Goal: Browse casually: Explore the website without a specific task or goal

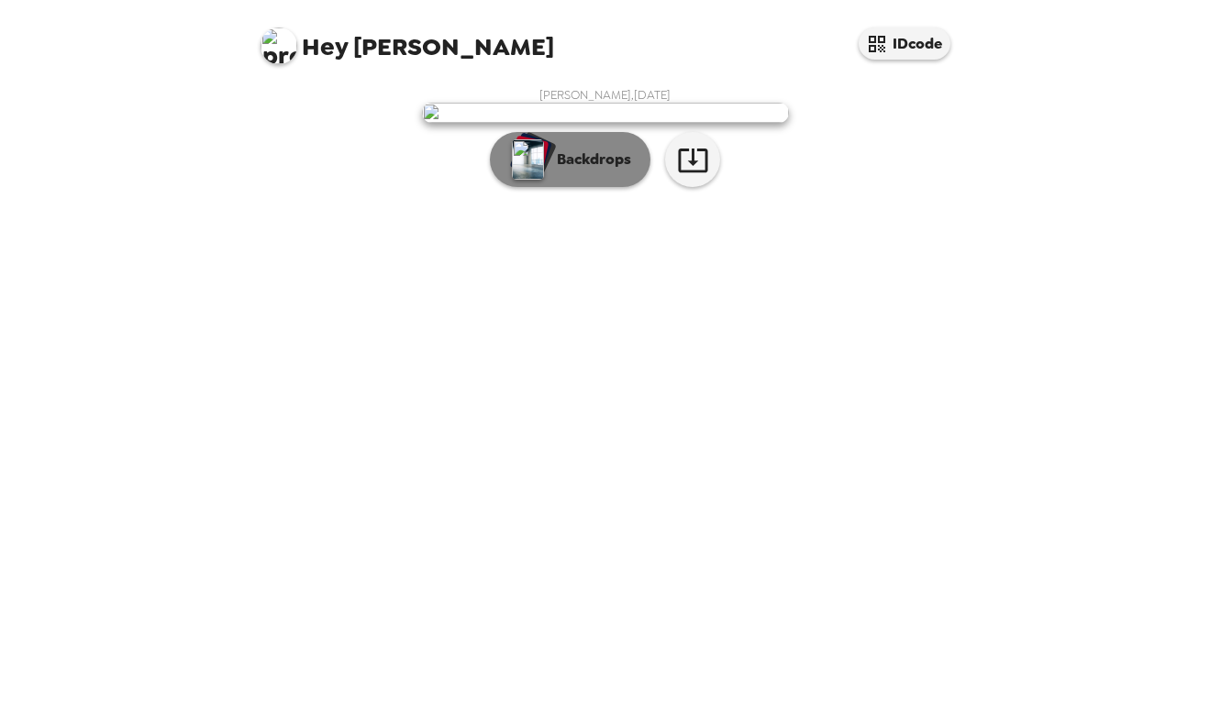
click at [581, 171] on p "Backdrops" at bounding box center [588, 160] width 83 height 22
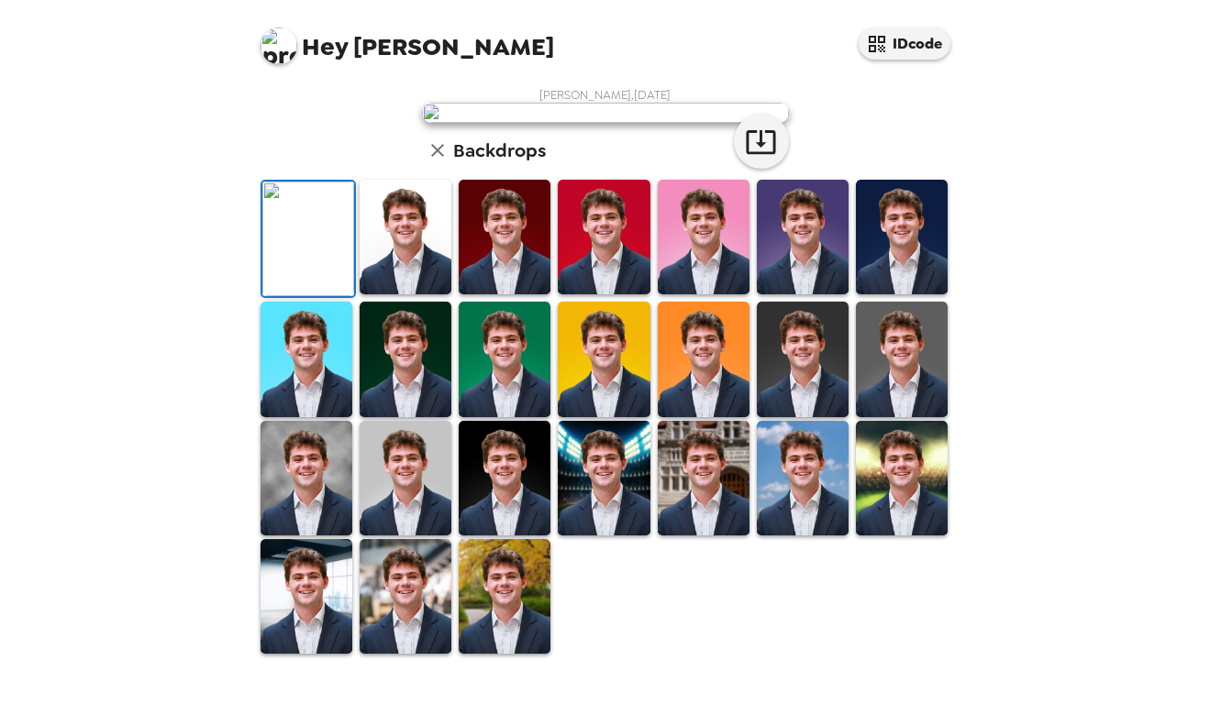
scroll to position [192, 0]
click at [392, 294] on img at bounding box center [405, 237] width 92 height 115
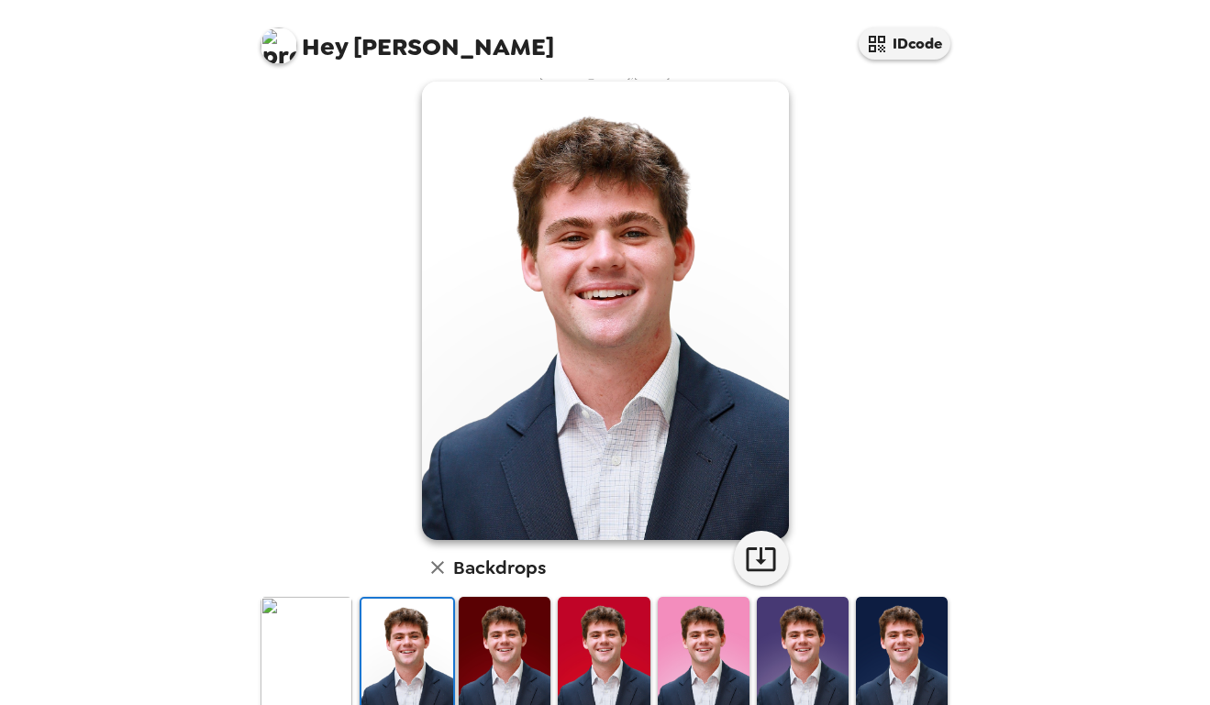
scroll to position [26, 0]
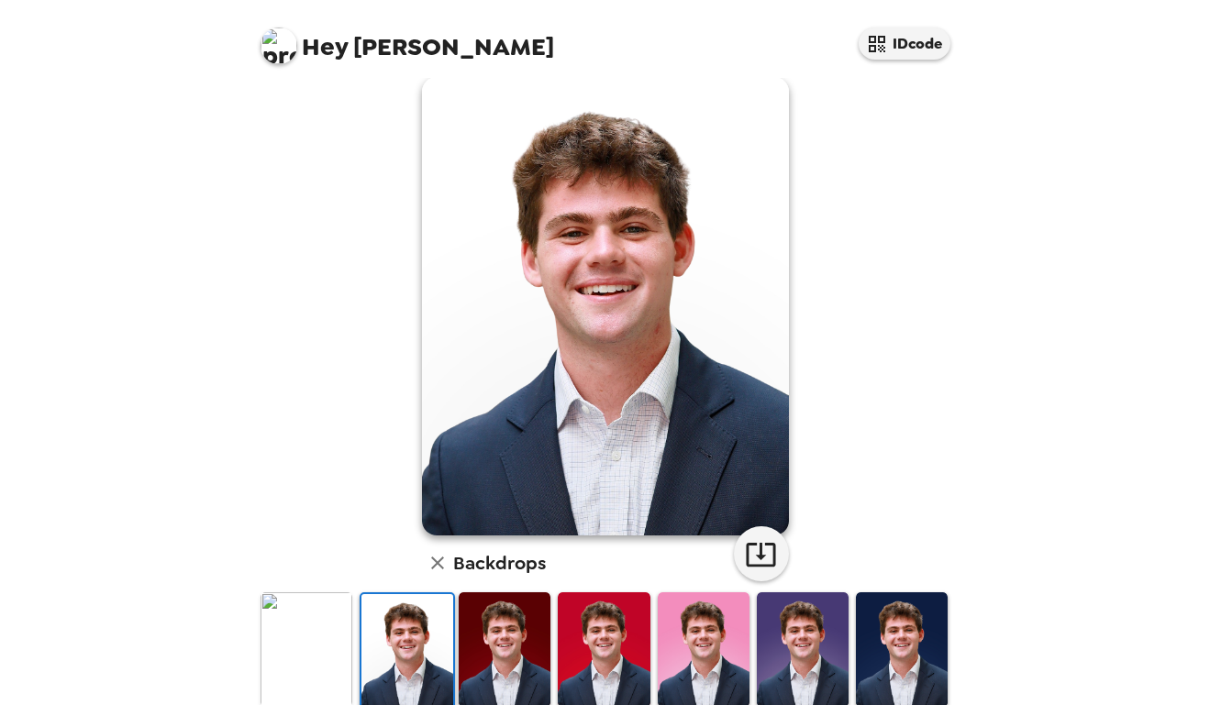
click at [604, 312] on img at bounding box center [605, 306] width 367 height 459
click at [645, 255] on img at bounding box center [605, 306] width 367 height 459
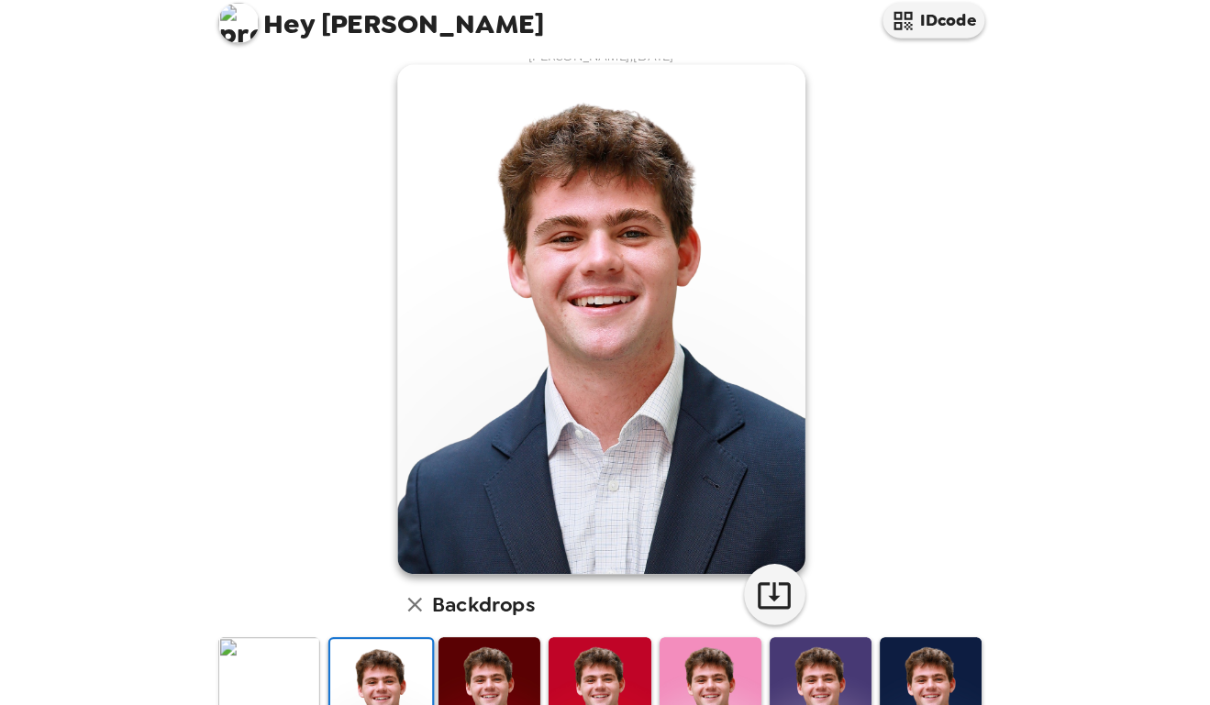
scroll to position [0, 0]
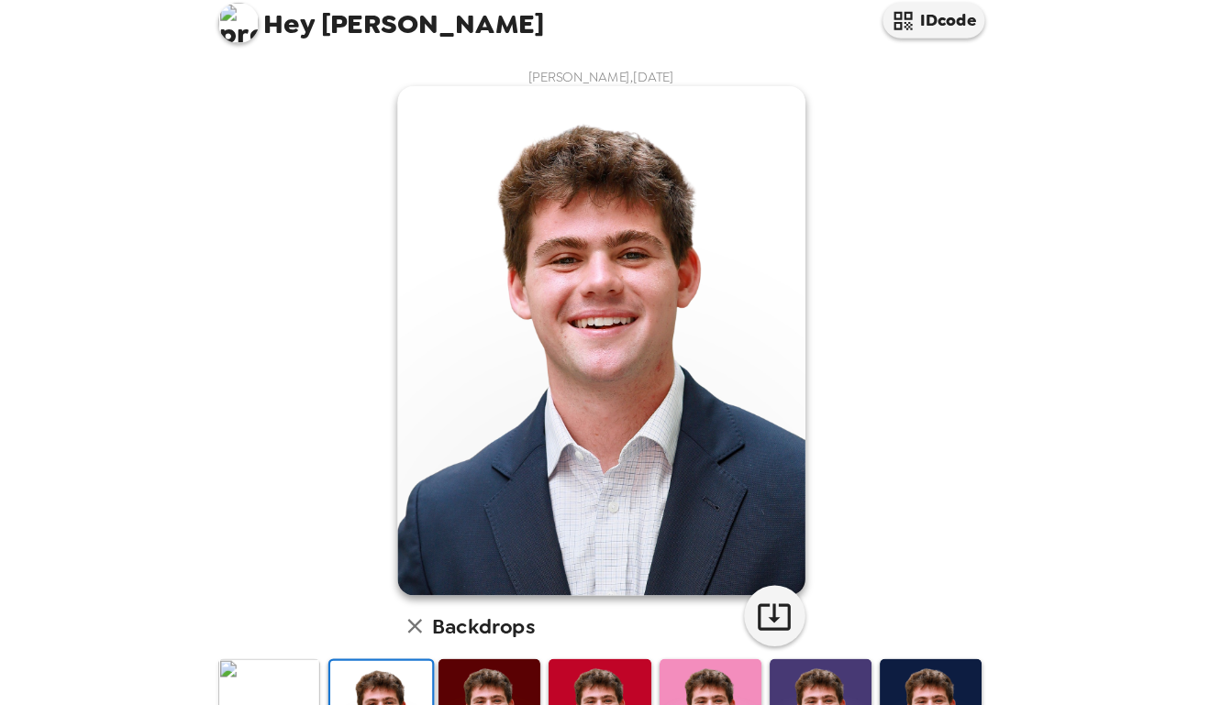
click at [499, 273] on img at bounding box center [605, 332] width 367 height 459
click at [498, 272] on img at bounding box center [605, 332] width 367 height 459
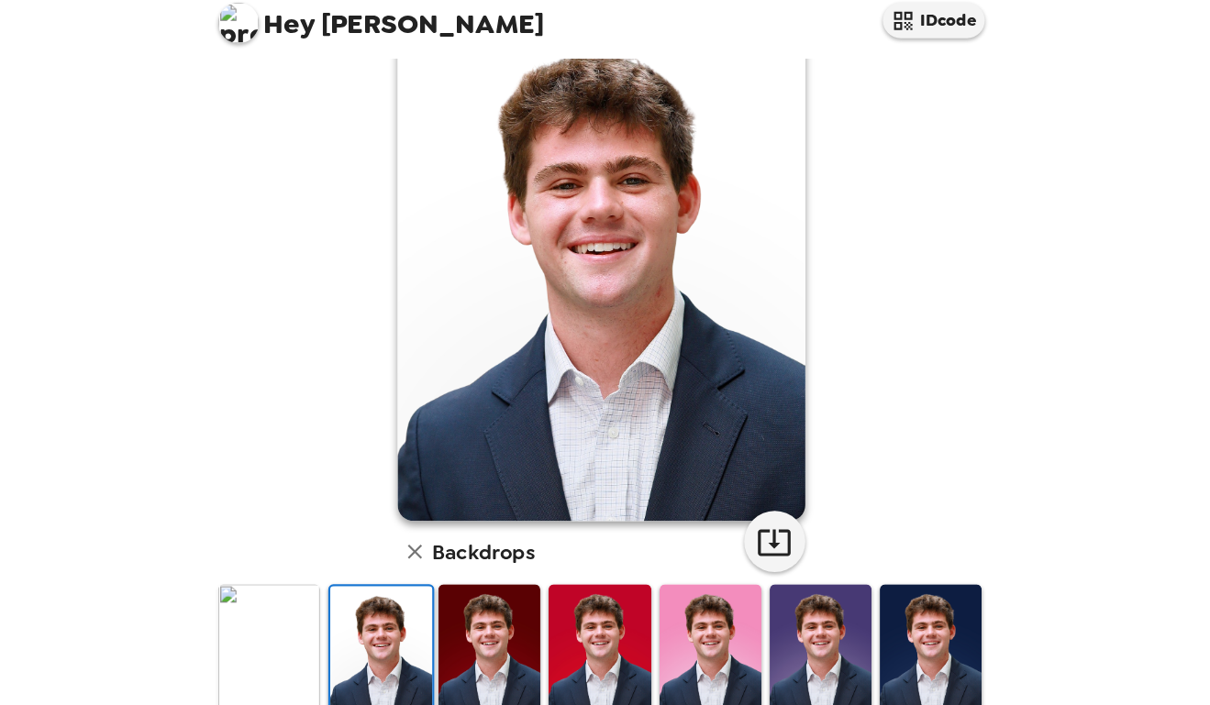
scroll to position [66, 0]
